Goal: Communication & Community: Connect with others

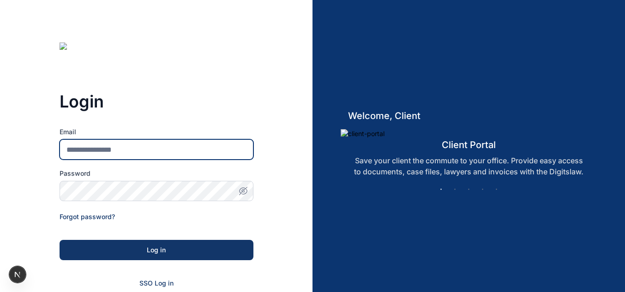
click at [205, 148] on input "Email" at bounding box center [157, 149] width 194 height 20
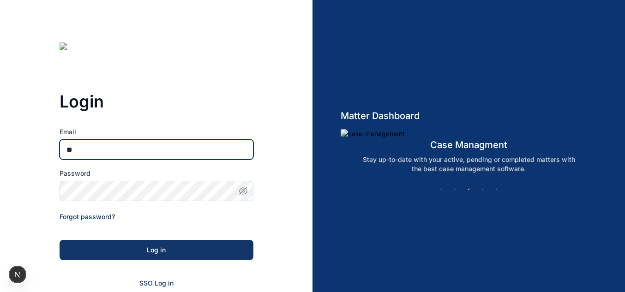
type input "***"
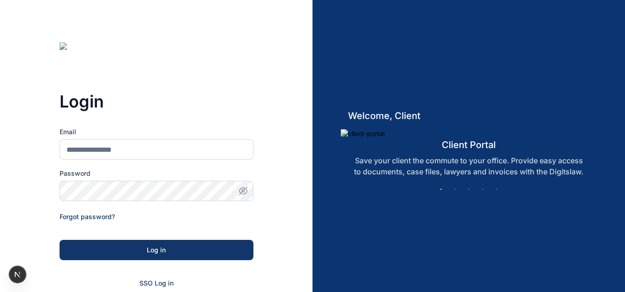
scroll to position [18, 0]
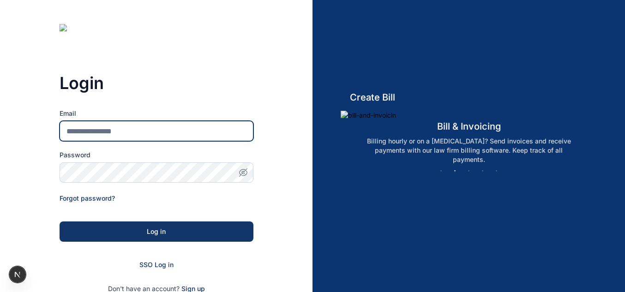
click at [188, 137] on input "Email" at bounding box center [157, 131] width 194 height 20
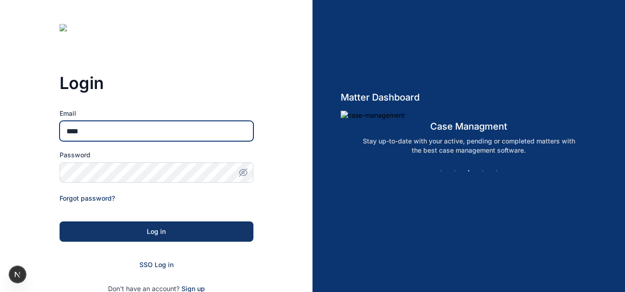
type input "**********"
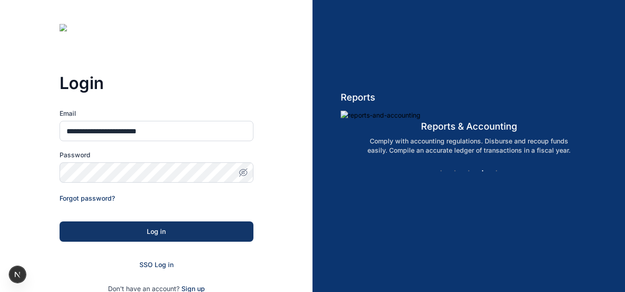
click at [242, 175] on icon "button" at bounding box center [243, 172] width 9 height 9
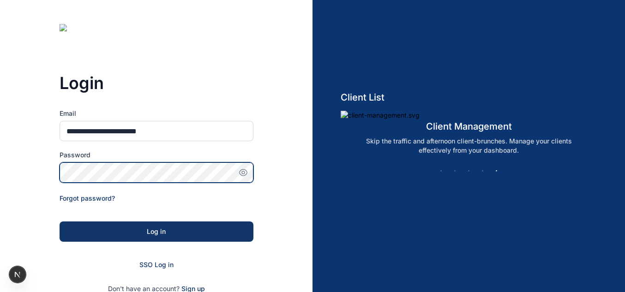
click at [60, 222] on button "Log in" at bounding box center [157, 232] width 194 height 20
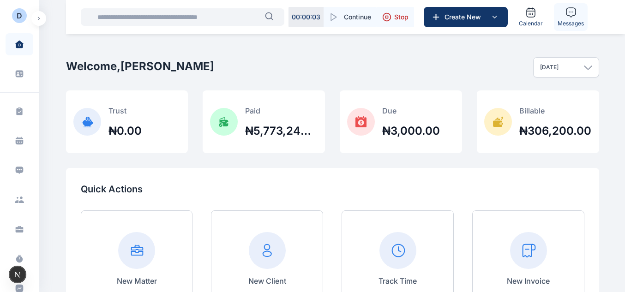
click at [571, 14] on icon at bounding box center [570, 12] width 11 height 11
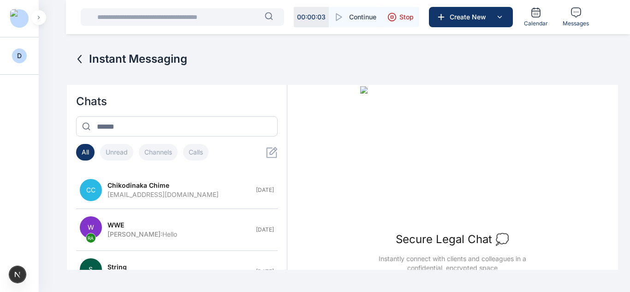
click at [267, 154] on icon at bounding box center [272, 153] width 12 height 12
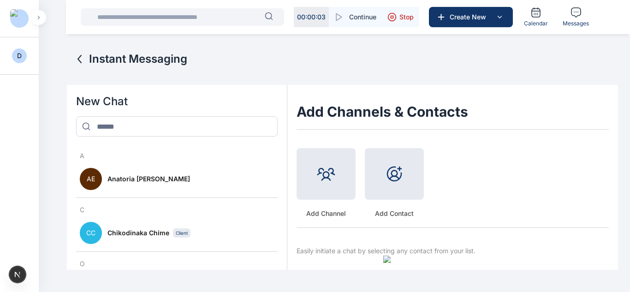
click at [315, 186] on div at bounding box center [326, 174] width 59 height 52
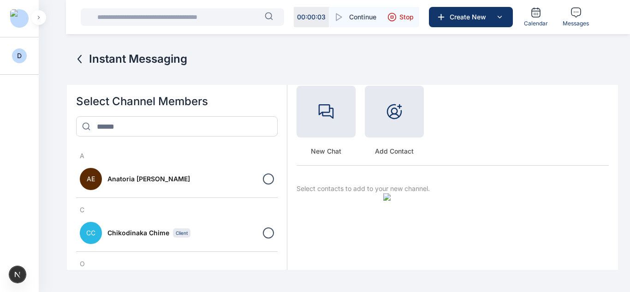
scroll to position [63, 0]
click at [150, 214] on h3 "C" at bounding box center [177, 209] width 202 height 9
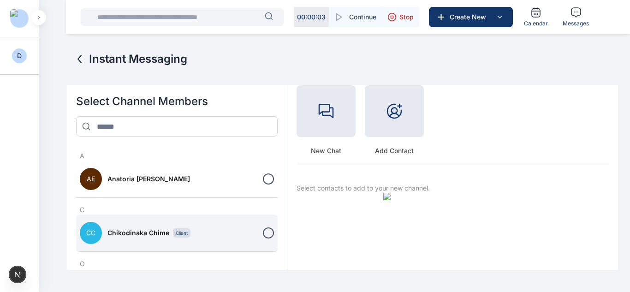
click at [149, 228] on button "CC Chikodinaka Chime Client" at bounding box center [177, 233] width 202 height 37
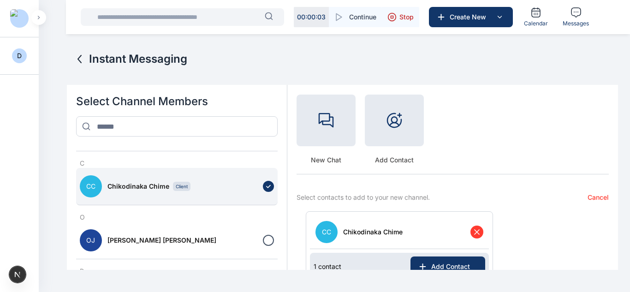
scroll to position [57, 0]
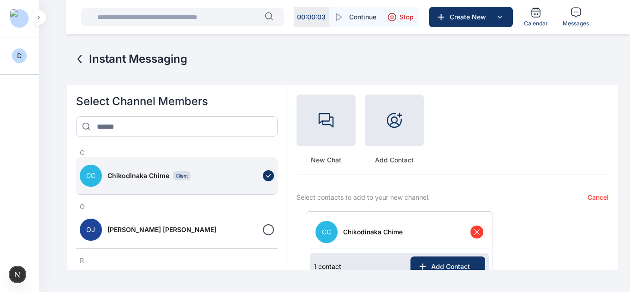
click at [149, 228] on span "[PERSON_NAME] [PERSON_NAME]" at bounding box center [162, 229] width 109 height 9
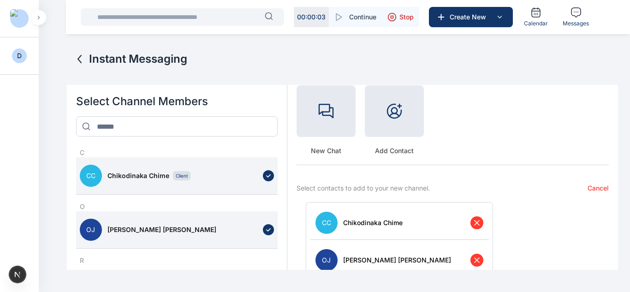
scroll to position [91, 0]
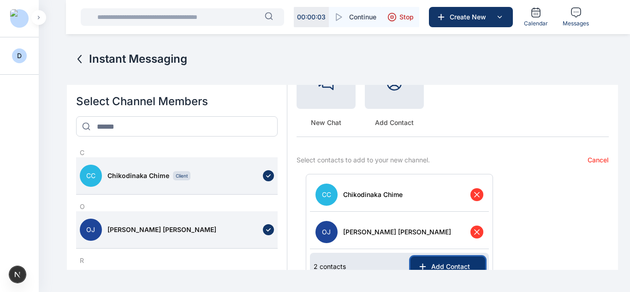
click at [452, 260] on button "Add Contact" at bounding box center [448, 267] width 75 height 20
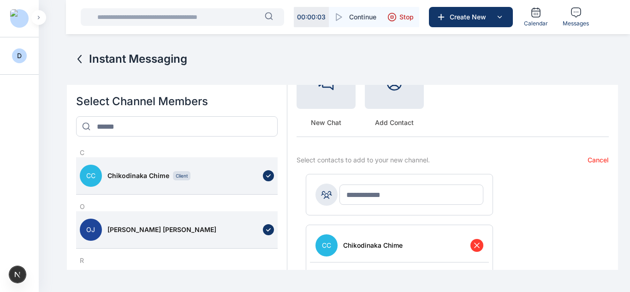
scroll to position [142, 0]
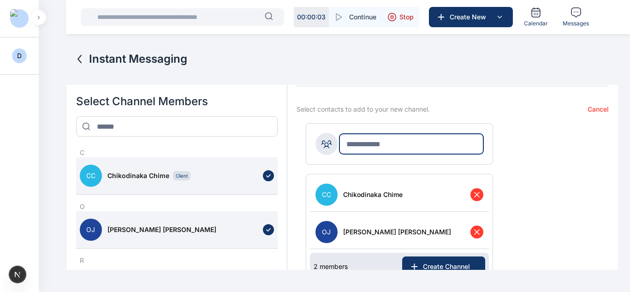
click at [383, 144] on input "text" at bounding box center [412, 144] width 144 height 20
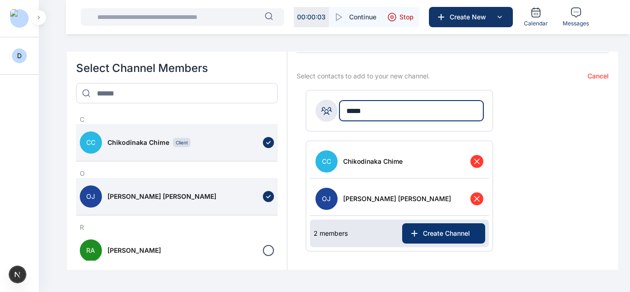
type input "*****"
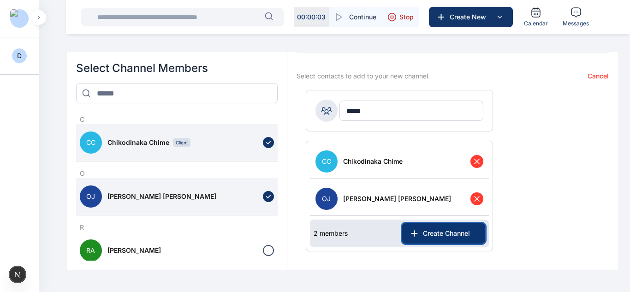
click at [417, 228] on button "Create Channel" at bounding box center [443, 233] width 83 height 20
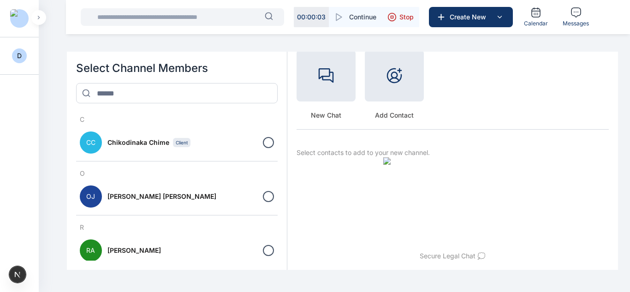
scroll to position [66, 0]
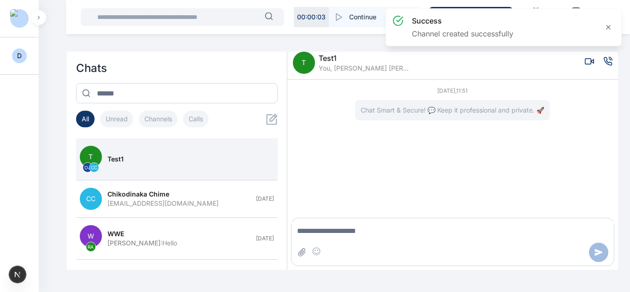
click at [303, 70] on span "T" at bounding box center [304, 63] width 22 height 22
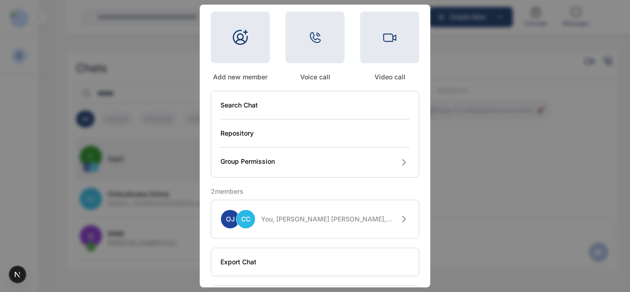
scroll to position [103, 0]
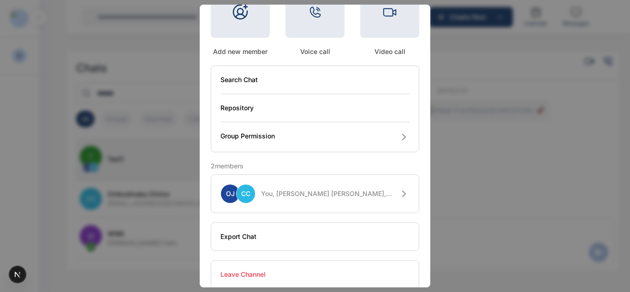
click at [339, 194] on span "You, [PERSON_NAME] [PERSON_NAME], Chikodinaka Chime" at bounding box center [327, 193] width 132 height 9
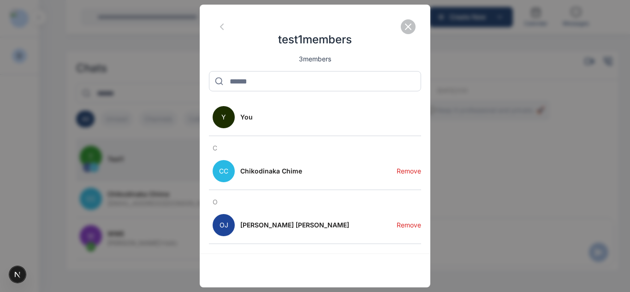
click at [406, 171] on button "Remove" at bounding box center [409, 171] width 24 height 37
